Goal: Task Accomplishment & Management: Use online tool/utility

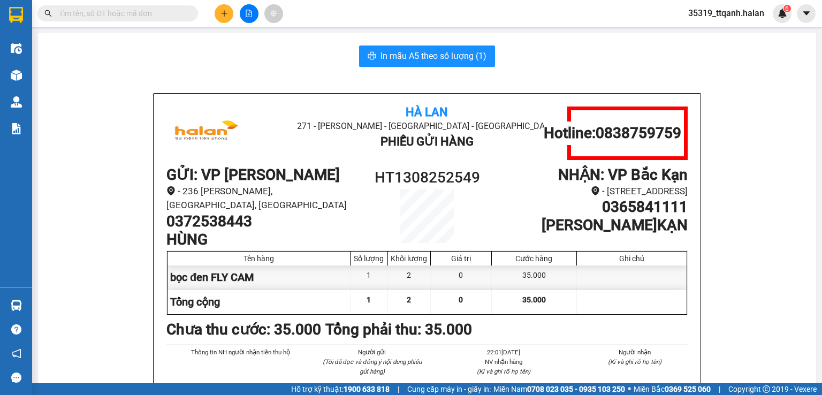
click at [739, 9] on span "35319_ttqanh.halan" at bounding box center [726, 12] width 93 height 13
click at [730, 35] on span "Đăng xuất" at bounding box center [731, 33] width 70 height 12
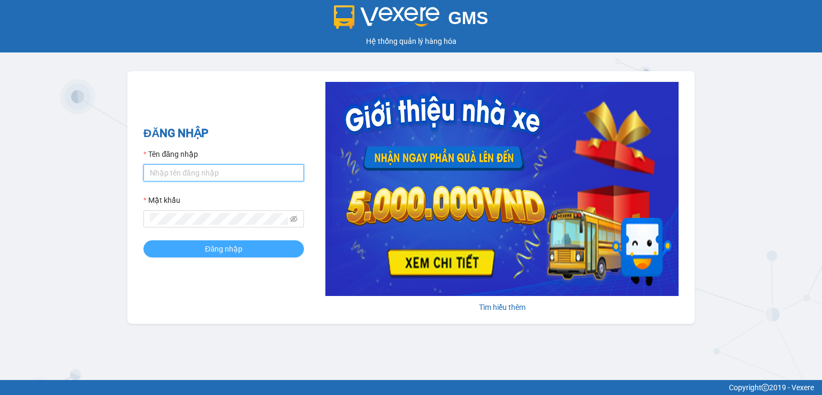
type input "btlhuong.halan"
click at [219, 255] on button "Đăng nhập" at bounding box center [223, 248] width 161 height 17
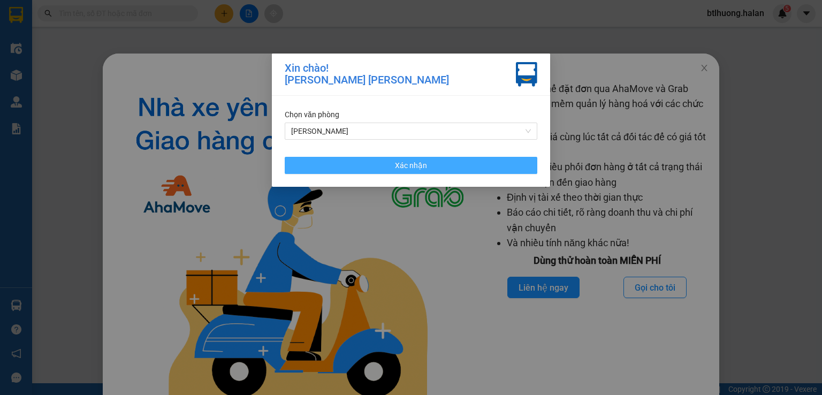
click at [341, 171] on button "Xác nhận" at bounding box center [411, 165] width 253 height 17
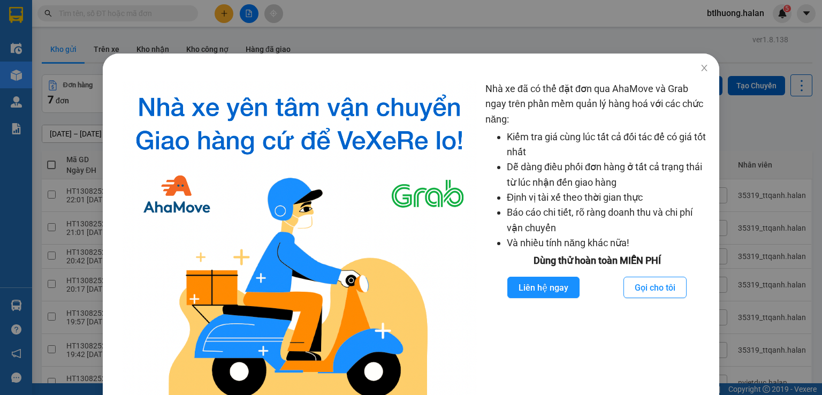
click at [232, 31] on div "Nhà xe đã có thể đặt đơn qua AhaMove và Grab ngay trên phần mềm quản lý hàng ho…" at bounding box center [411, 197] width 822 height 395
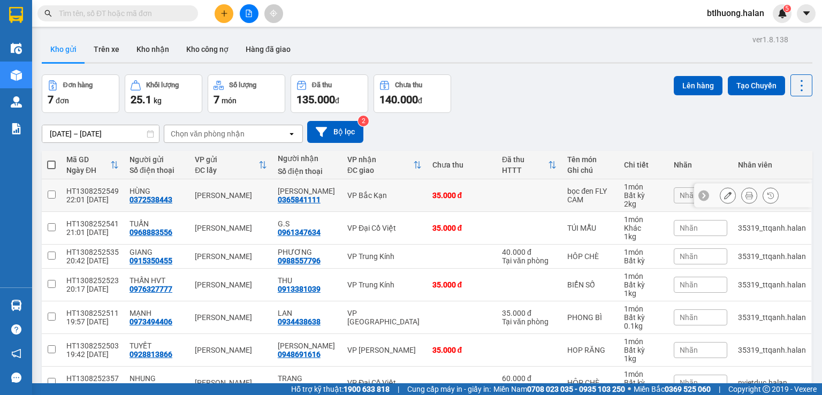
scroll to position [58, 0]
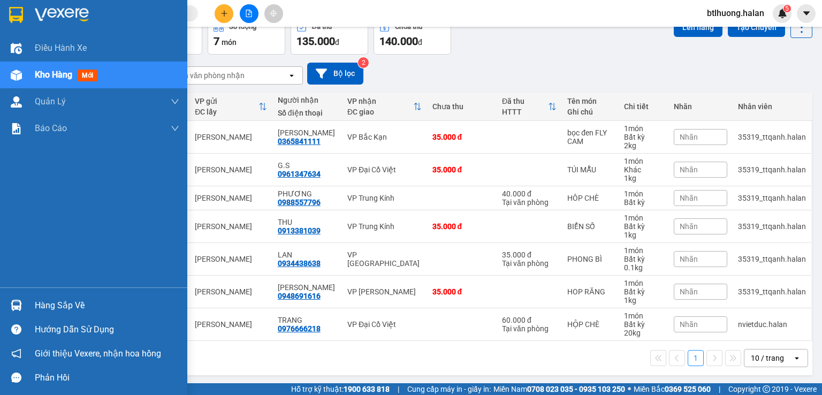
click at [5, 296] on div "Hàng sắp về" at bounding box center [93, 305] width 187 height 24
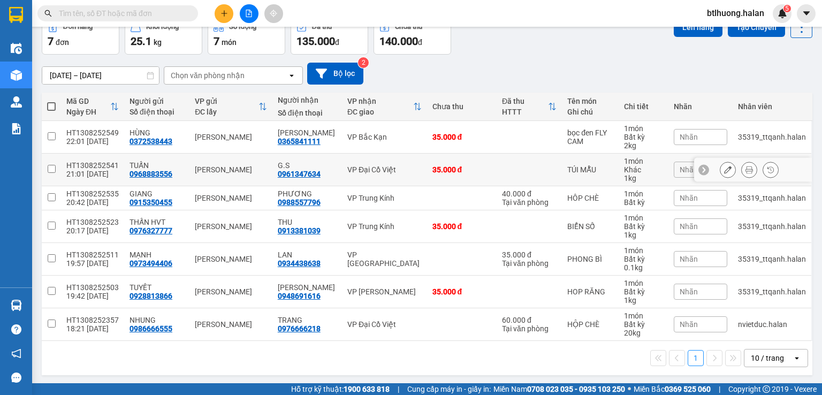
click at [467, 178] on section "Kết quả tìm kiếm ( 0 ) Bộ lọc No Data btlhuong.halan 5 Điều hành xe Kho hàng mớ…" at bounding box center [411, 197] width 822 height 395
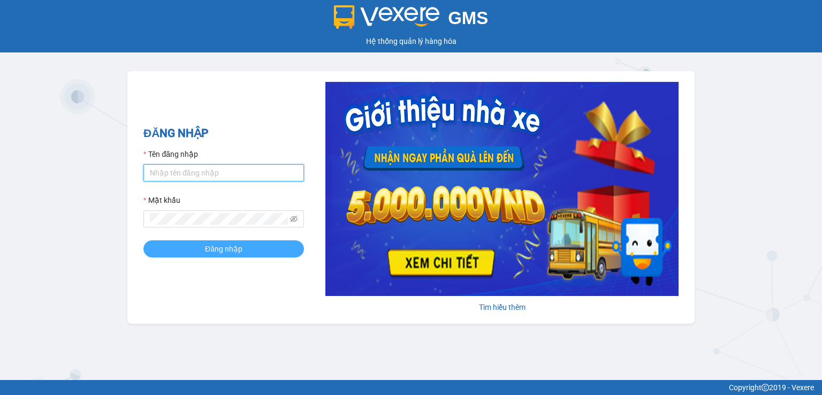
type input "btlhuong.halan"
drag, startPoint x: 216, startPoint y: 248, endPoint x: 231, endPoint y: 212, distance: 38.4
click at [217, 247] on span "Đăng nhập" at bounding box center [223, 249] width 37 height 12
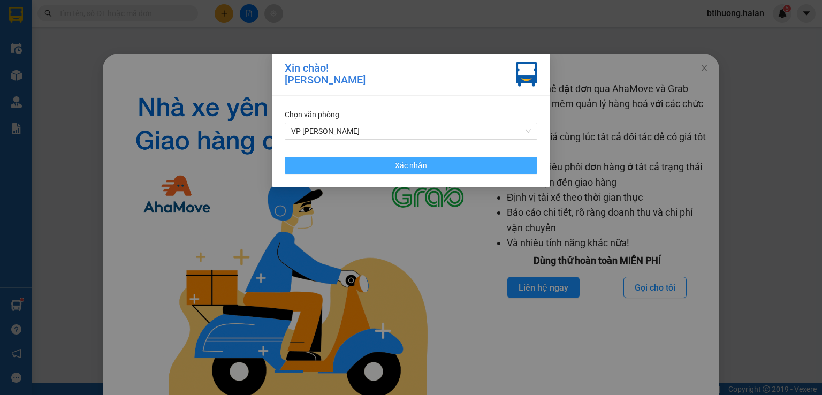
click at [370, 169] on button "Xác nhận" at bounding box center [411, 165] width 253 height 17
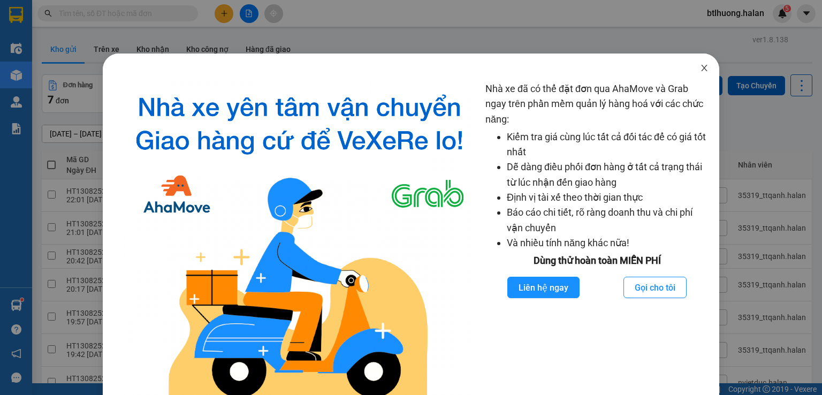
click at [701, 62] on span "Close" at bounding box center [704, 69] width 30 height 30
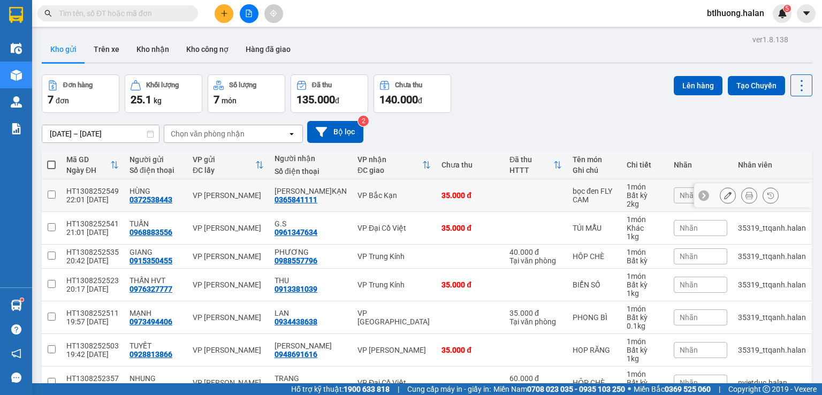
drag, startPoint x: 68, startPoint y: 202, endPoint x: 75, endPoint y: 195, distance: 9.5
click at [68, 201] on div "22:01 [DATE]" at bounding box center [92, 199] width 52 height 9
checkbox input "true"
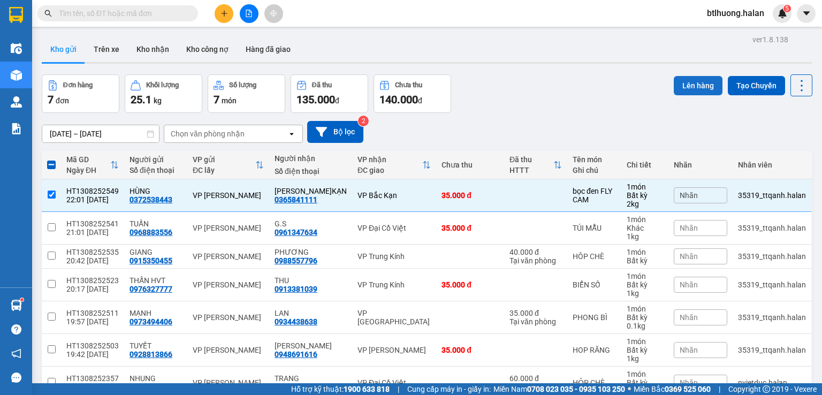
click at [701, 85] on button "Lên hàng" at bounding box center [698, 85] width 49 height 19
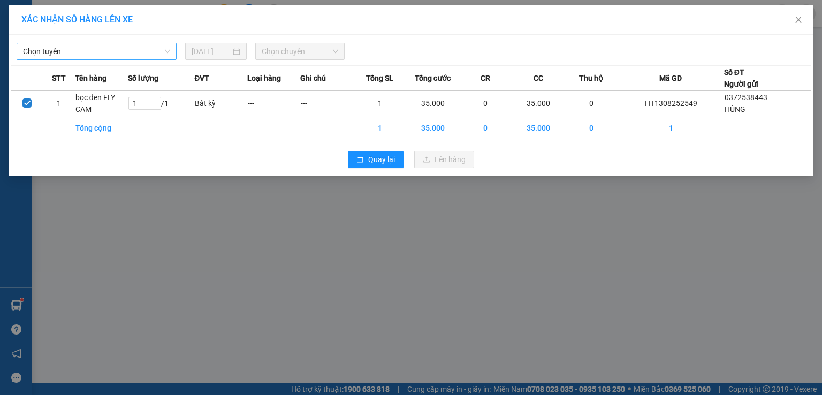
click at [96, 52] on span "Chọn tuyến" at bounding box center [96, 51] width 147 height 16
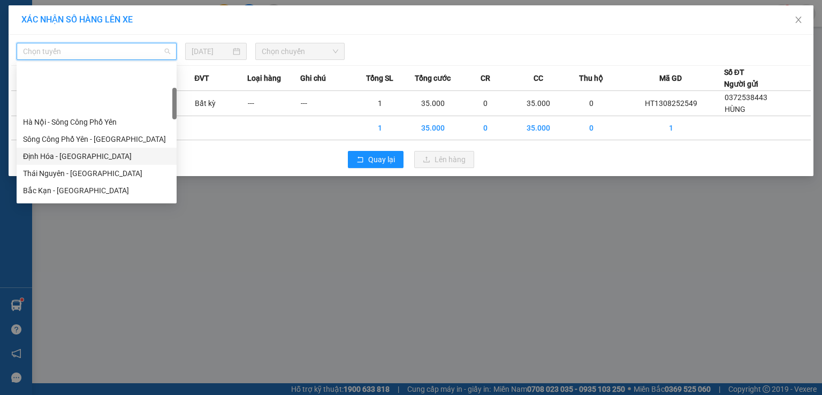
scroll to position [107, 0]
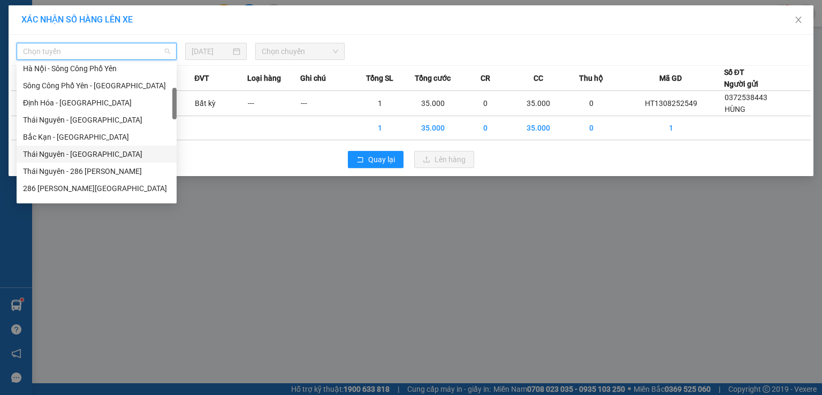
click at [90, 154] on div "Thái Nguyên - Bắc Kạn" at bounding box center [96, 154] width 147 height 12
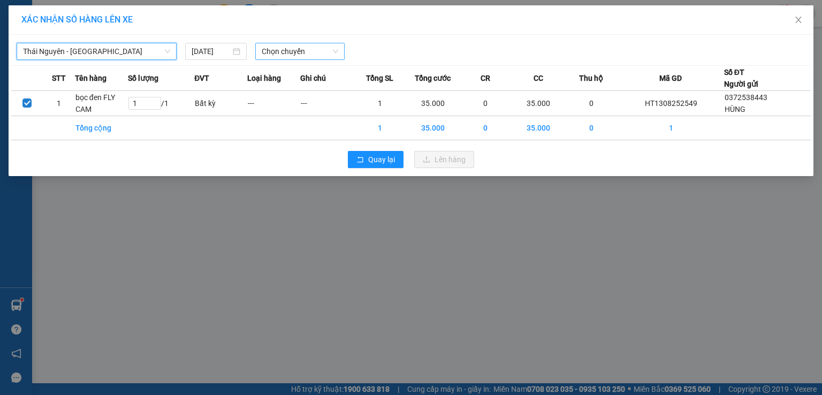
click at [285, 56] on span "Chọn chuyến" at bounding box center [300, 51] width 77 height 16
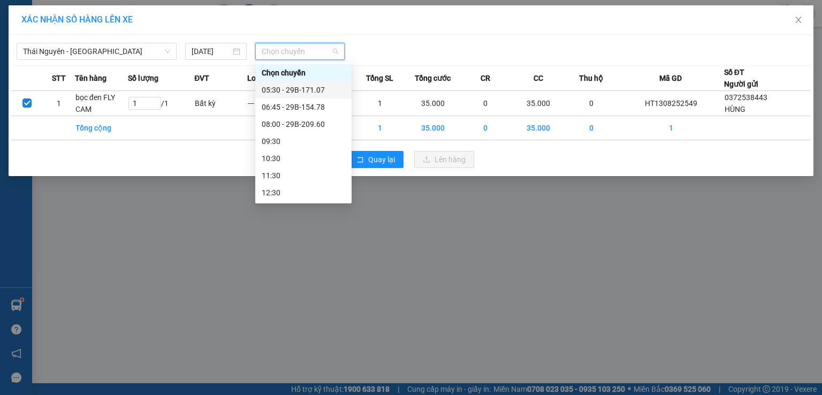
click at [291, 89] on div "05:30 - 29B-171.07" at bounding box center [303, 90] width 83 height 12
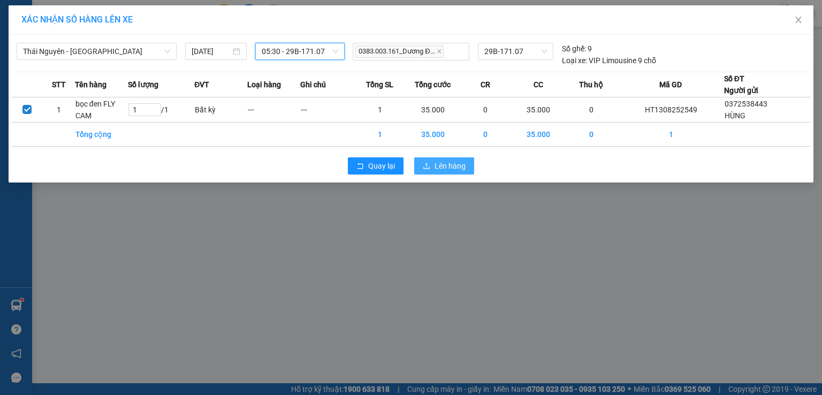
click at [428, 168] on icon "upload" at bounding box center [426, 165] width 7 height 7
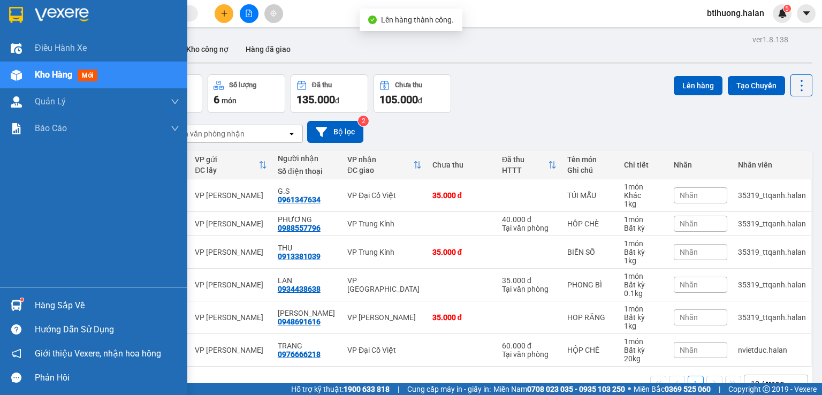
click at [9, 303] on div at bounding box center [16, 305] width 19 height 19
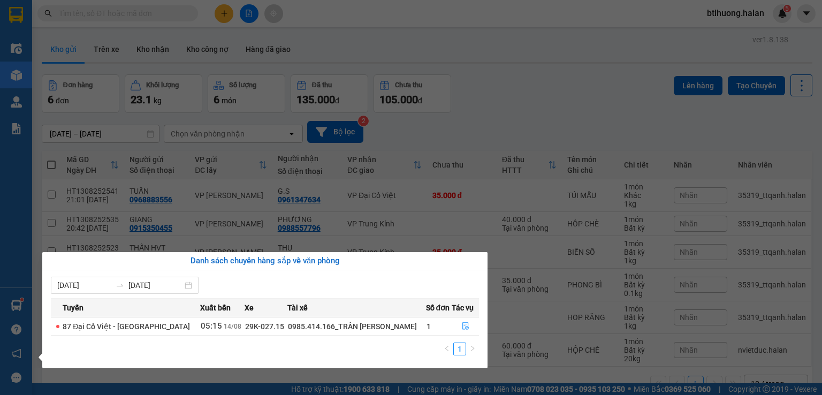
click at [432, 132] on section "Kết quả tìm kiếm ( 0 ) Bộ lọc No Data btlhuong.halan 5 Điều hành xe Kho hàng mớ…" at bounding box center [411, 197] width 822 height 395
